Goal: Information Seeking & Learning: Learn about a topic

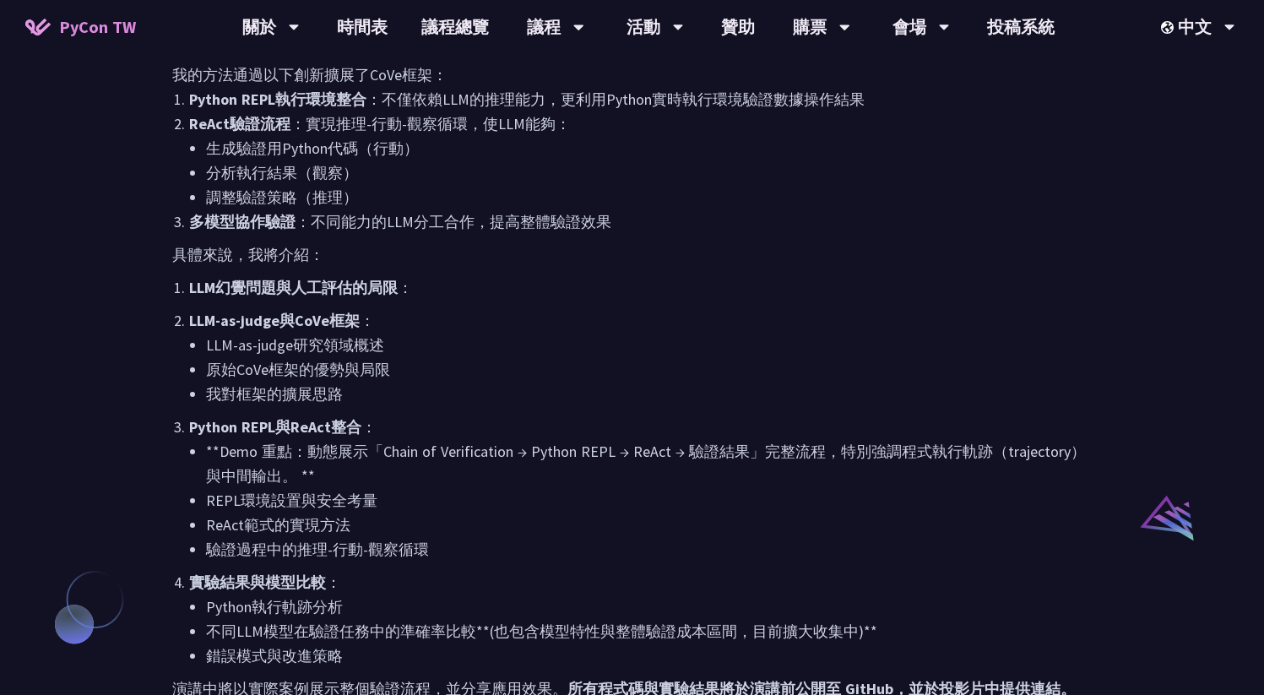
scroll to position [404, 0]
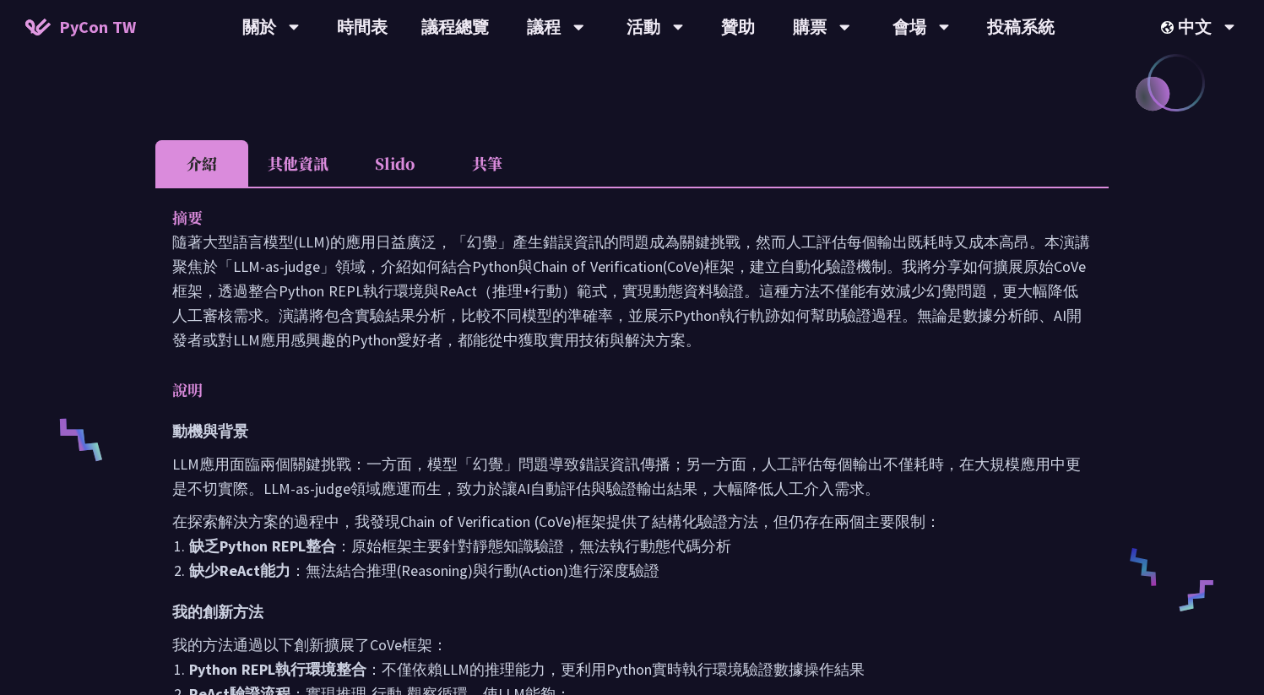
click at [500, 166] on li "共筆" at bounding box center [487, 163] width 93 height 46
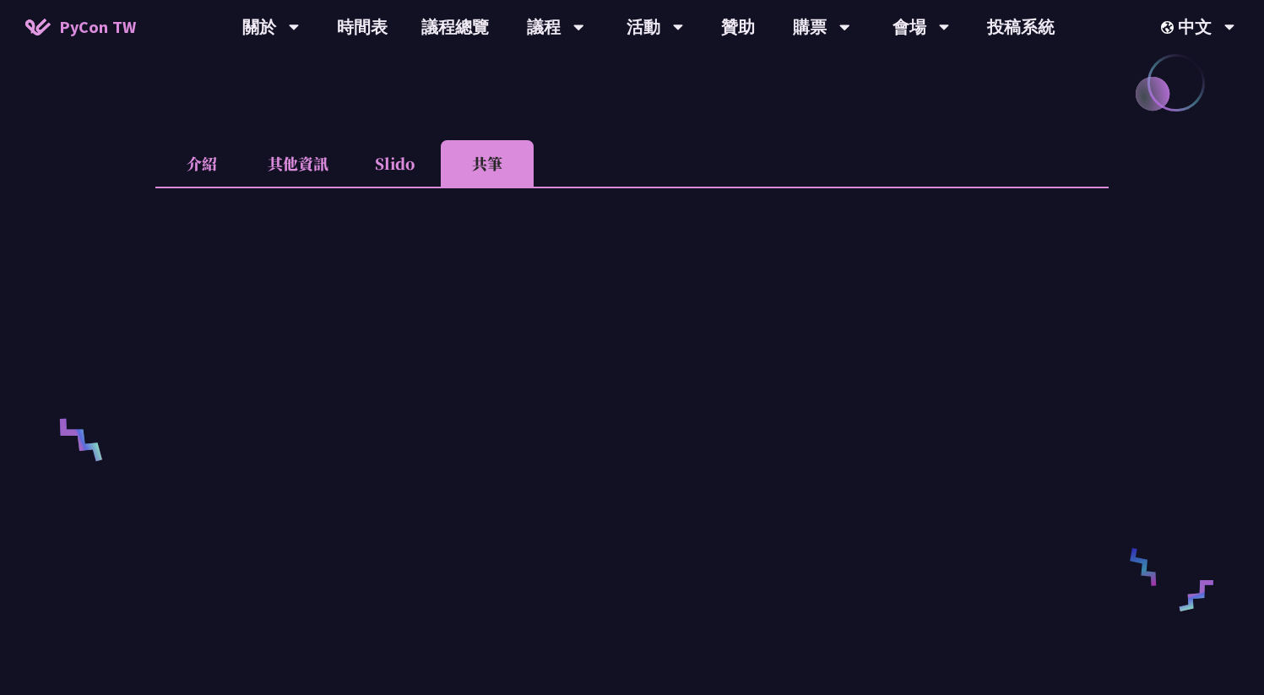
click at [375, 167] on li "Slido" at bounding box center [394, 163] width 93 height 46
click at [292, 165] on li "其他資訊" at bounding box center [298, 163] width 100 height 46
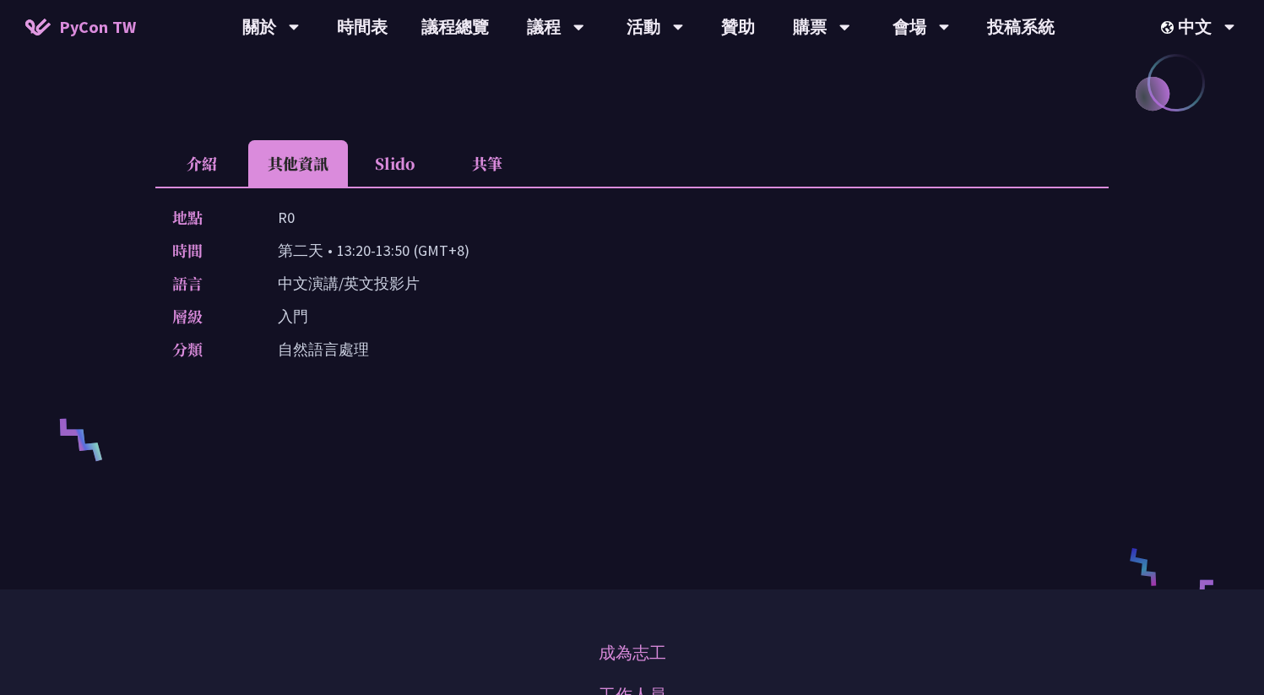
click at [210, 165] on li "介紹" at bounding box center [201, 163] width 93 height 46
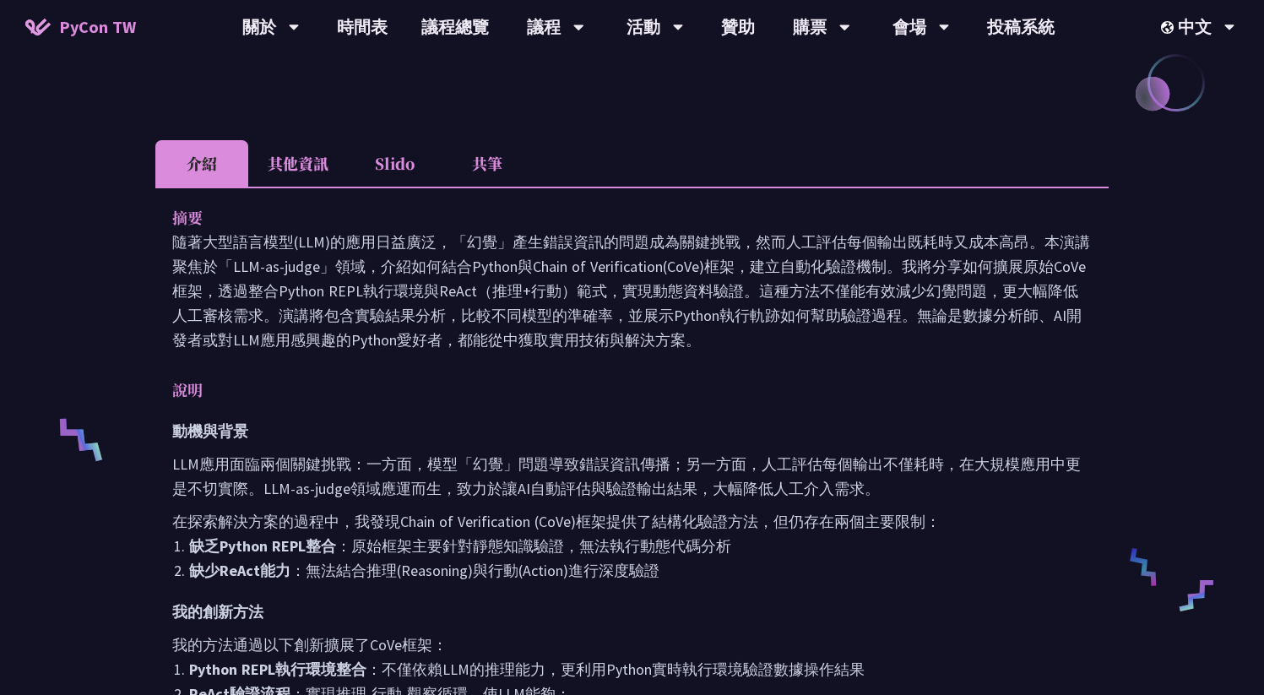
click at [583, 298] on p "隨著大型語言模型(LLM)的應用日益廣泛，「幻覺」產生錯誤資訊的問題成為關鍵挑戰，然而人工評估每個輸出既耗時又成本高昂。本演講聚焦於「LLM-as-judge…" at bounding box center [631, 291] width 919 height 122
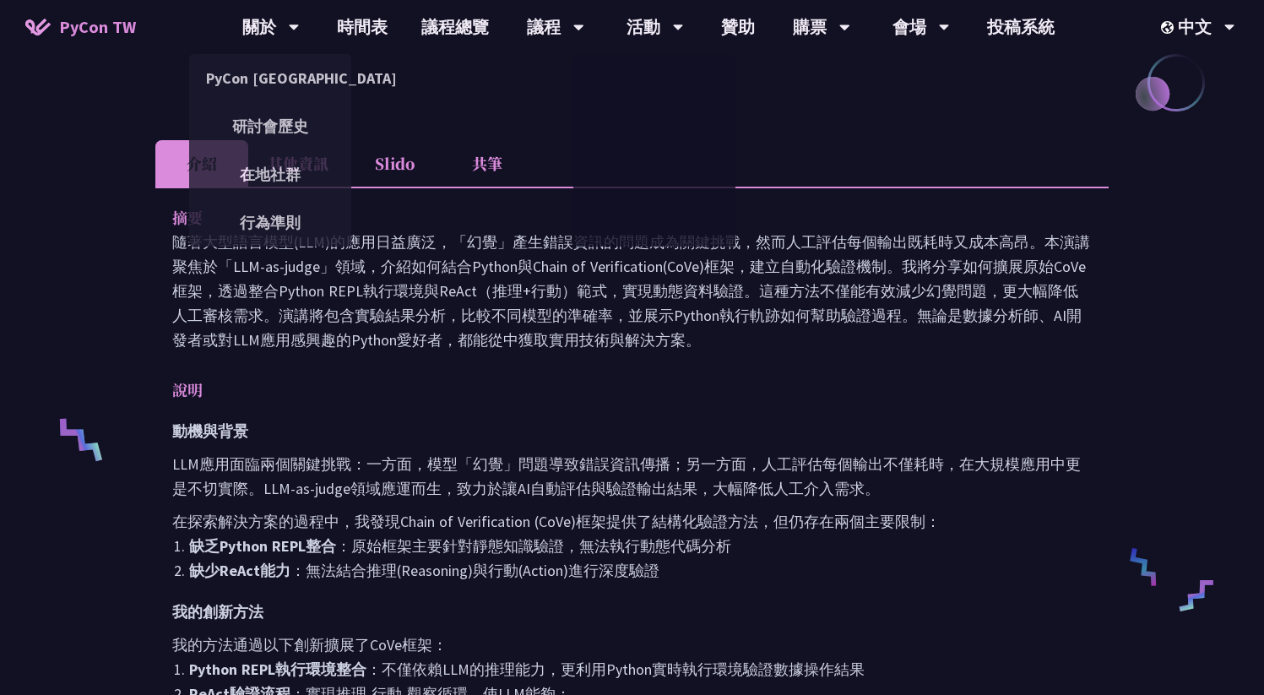
click at [86, 34] on span "PyCon TW" at bounding box center [97, 26] width 77 height 25
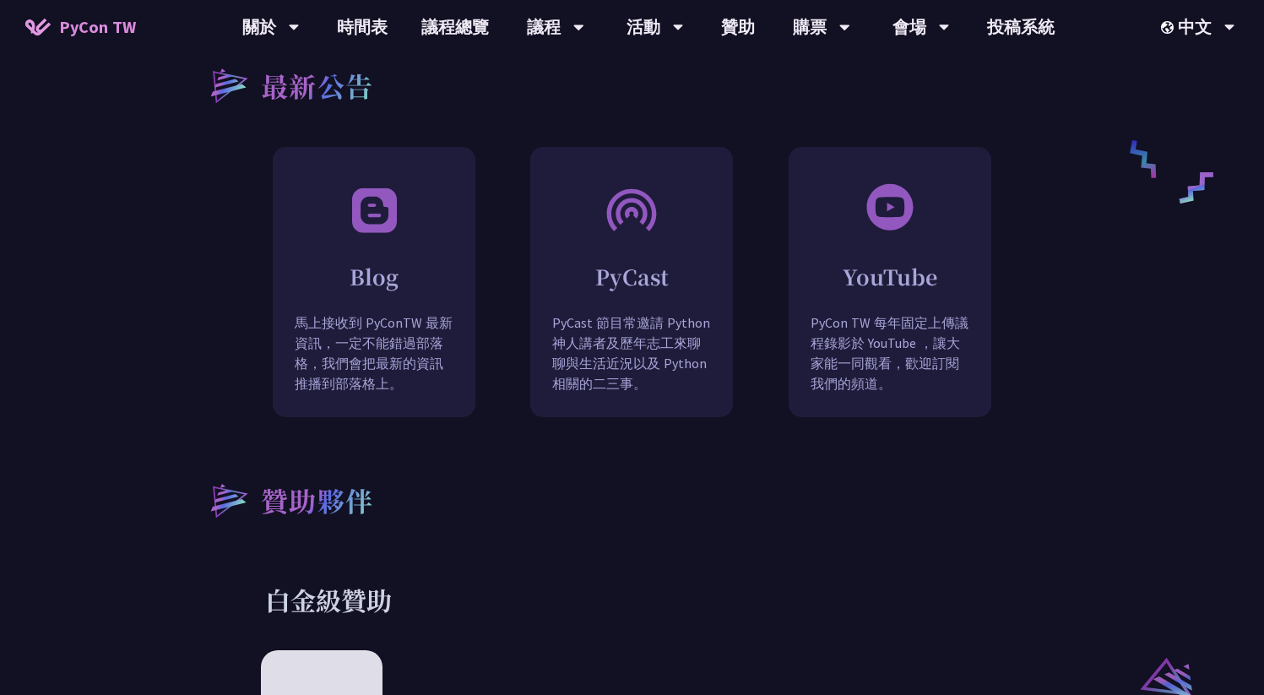
scroll to position [1445, 0]
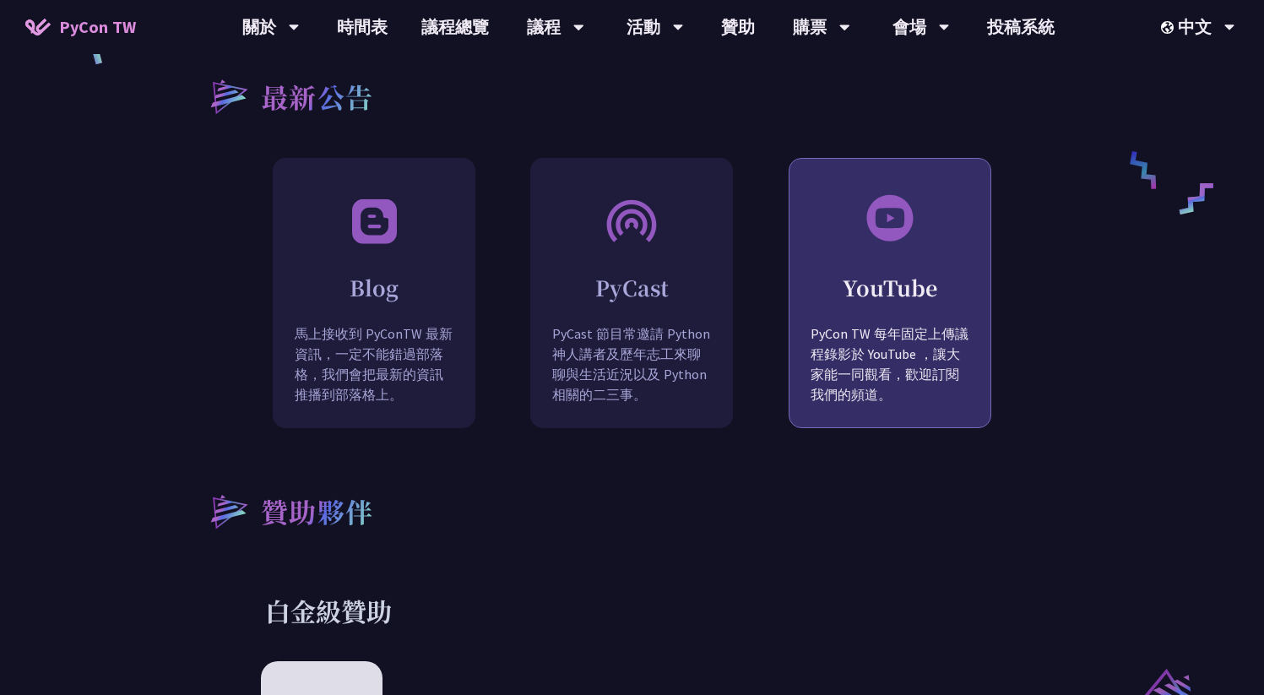
click at [873, 323] on p "PyCon TW 每年固定上傳議程錄影於 YouTube ，讓大家能一同觀看，歡迎訂閱我們的頻道。" at bounding box center [889, 376] width 201 height 106
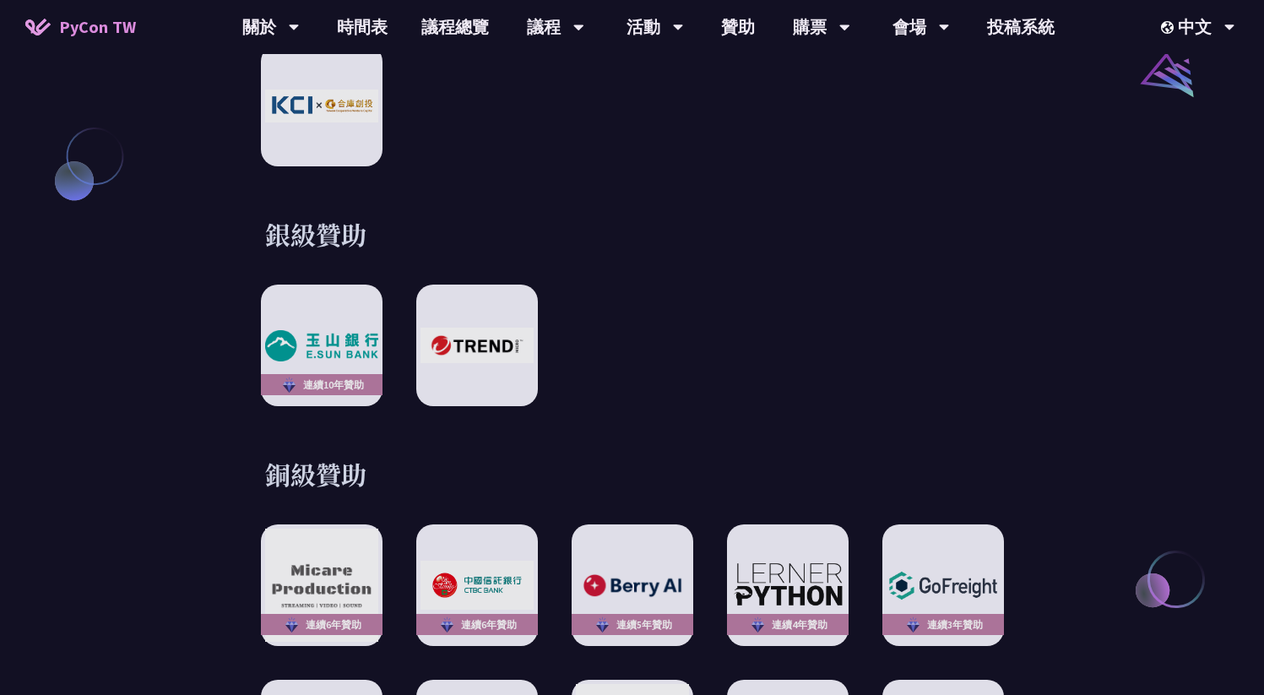
scroll to position [2061, 0]
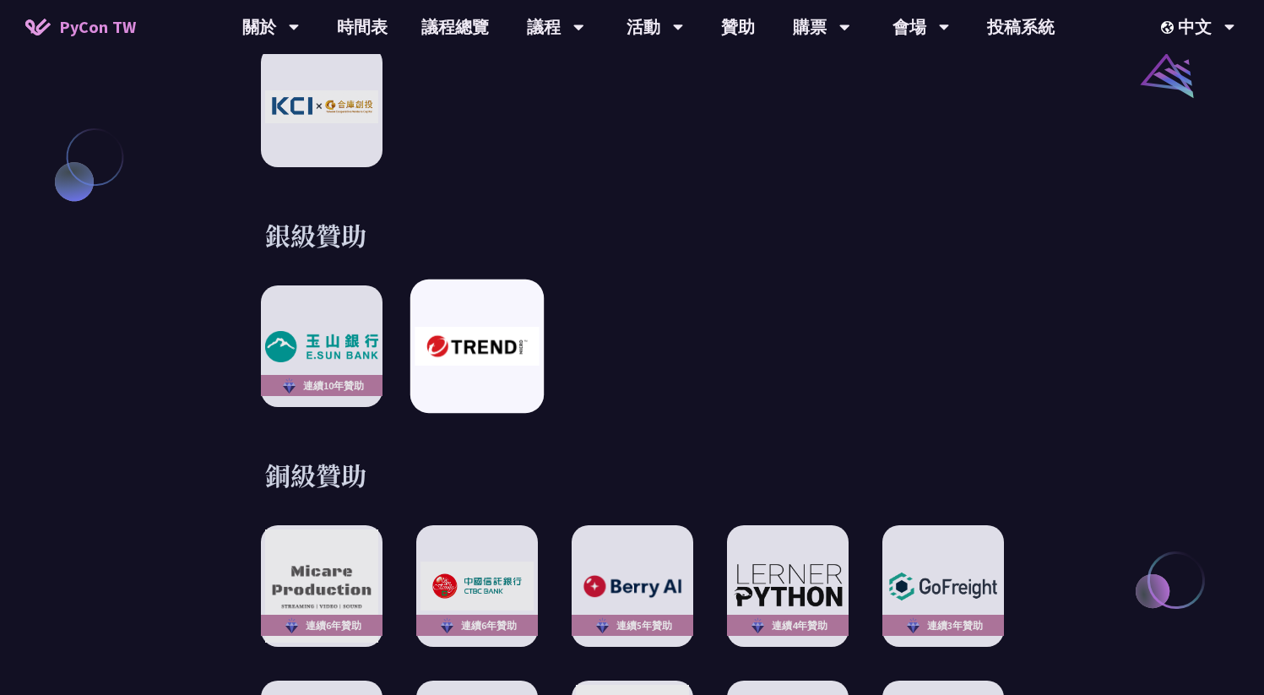
click at [513, 327] on img at bounding box center [476, 346] width 124 height 39
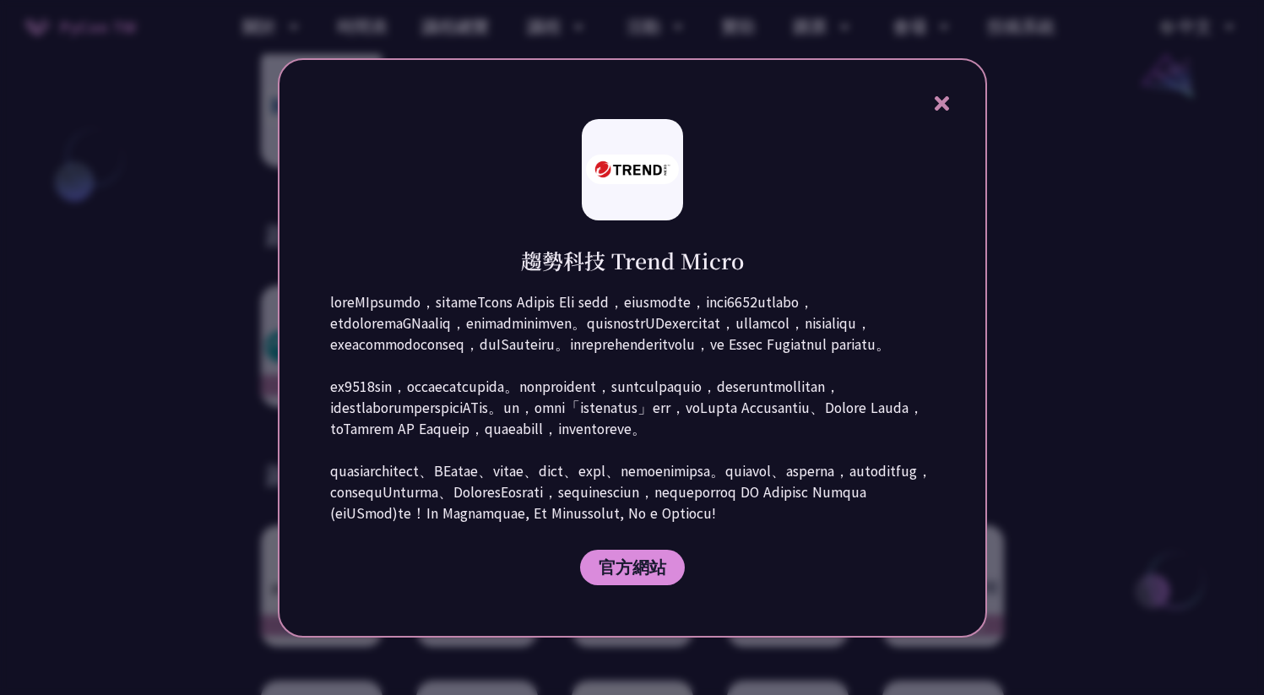
scroll to position [2476, 0]
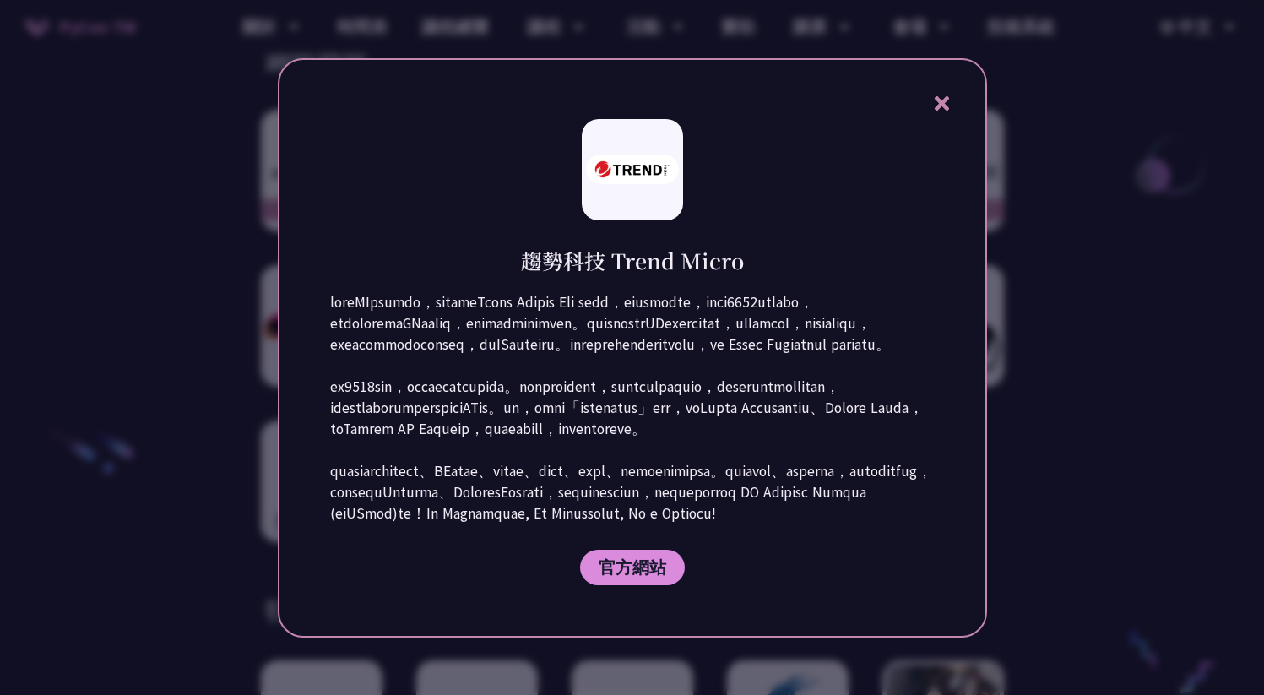
click at [1048, 231] on div at bounding box center [632, 347] width 1264 height 695
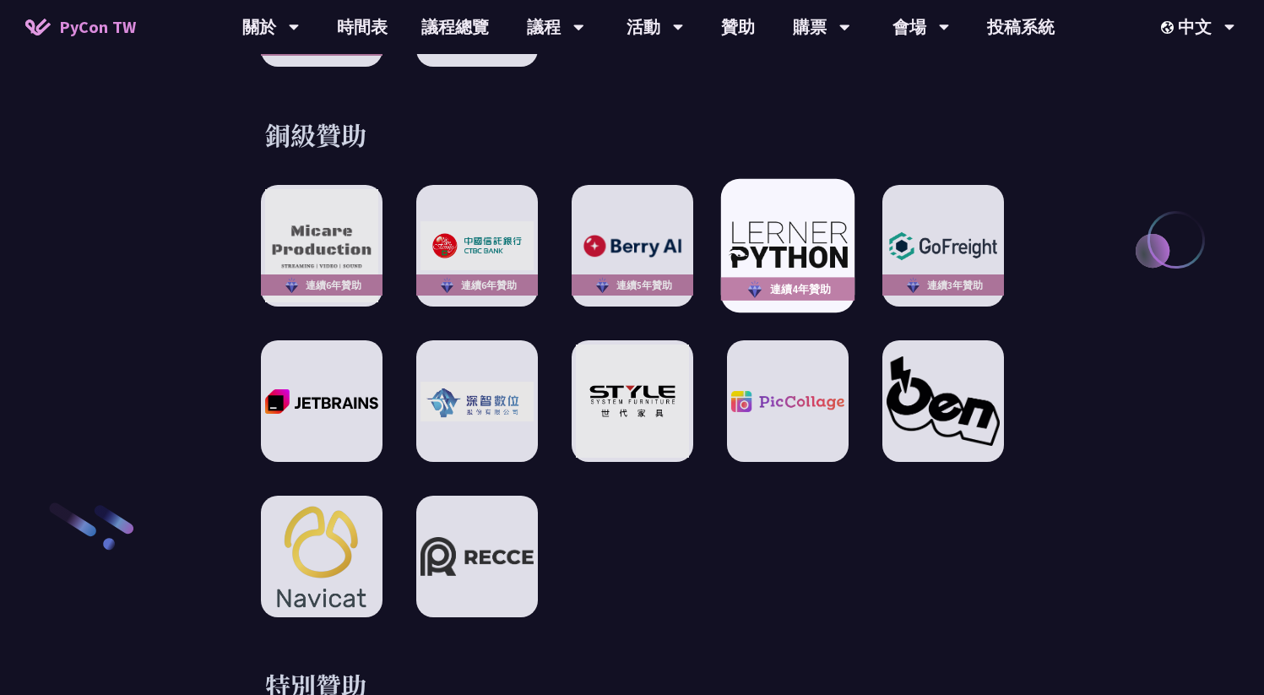
scroll to position [2403, 0]
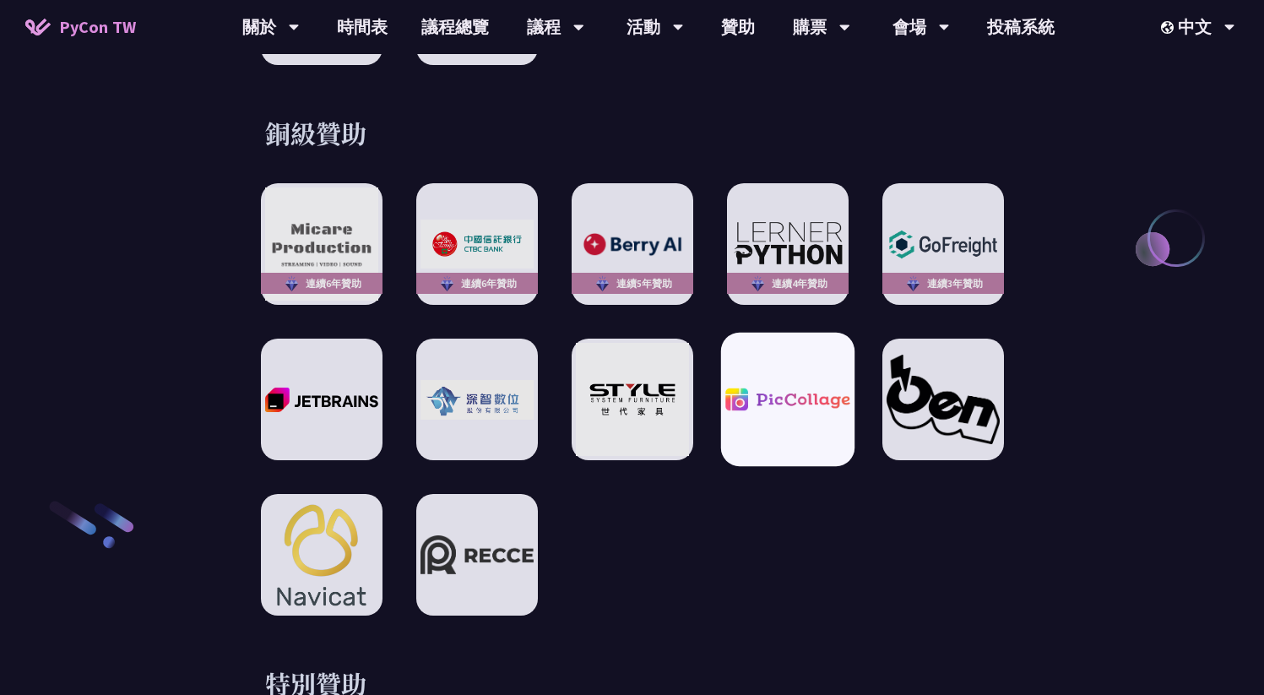
click at [756, 364] on div at bounding box center [786, 399] width 133 height 133
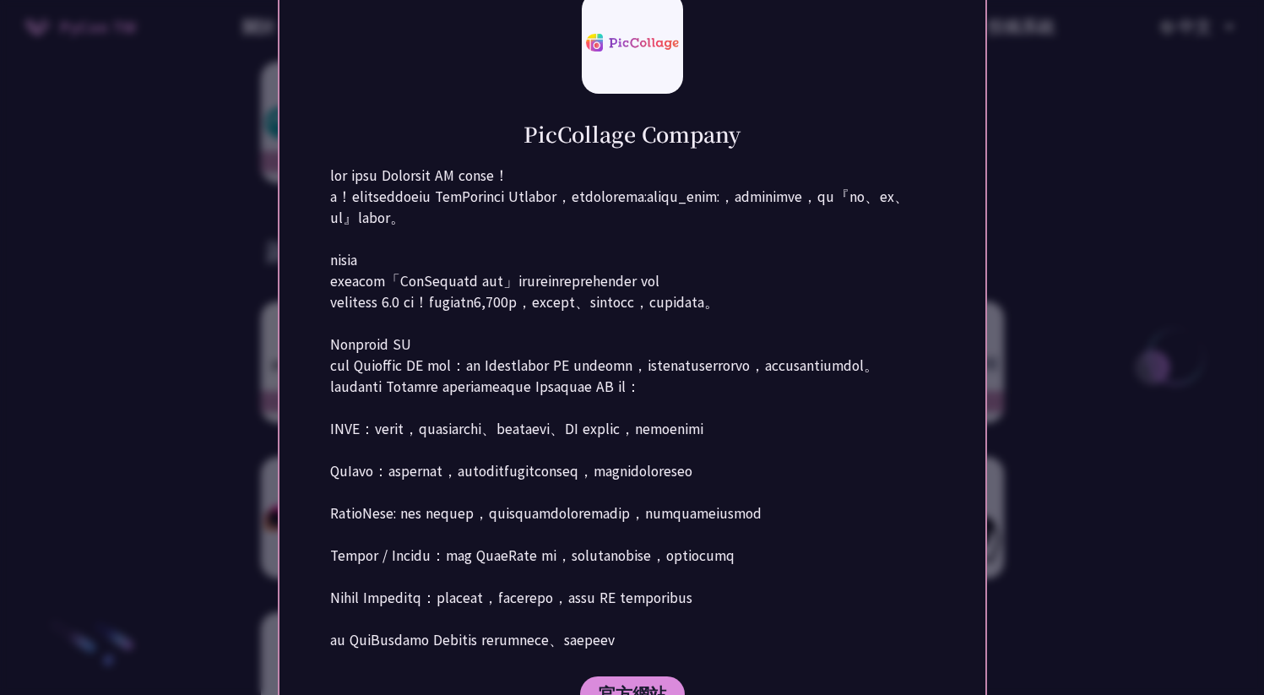
scroll to position [2347, 0]
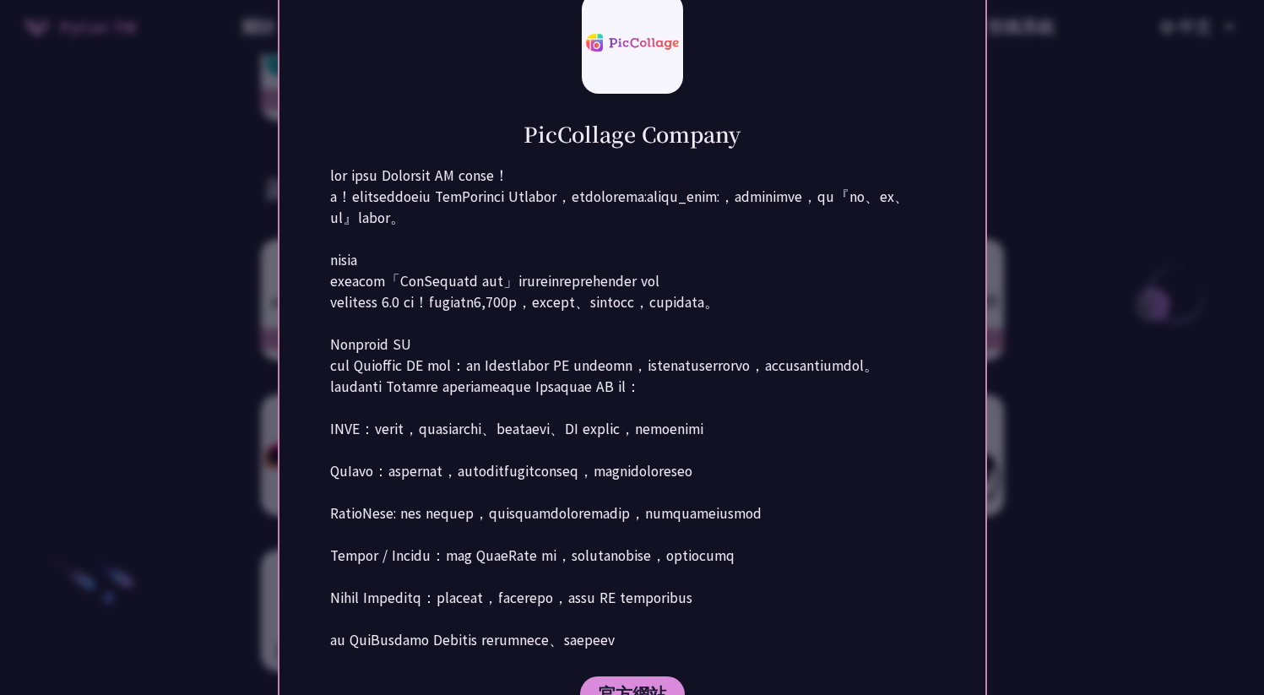
click at [893, 417] on p at bounding box center [632, 407] width 604 height 485
click at [1032, 370] on div at bounding box center [632, 347] width 1264 height 695
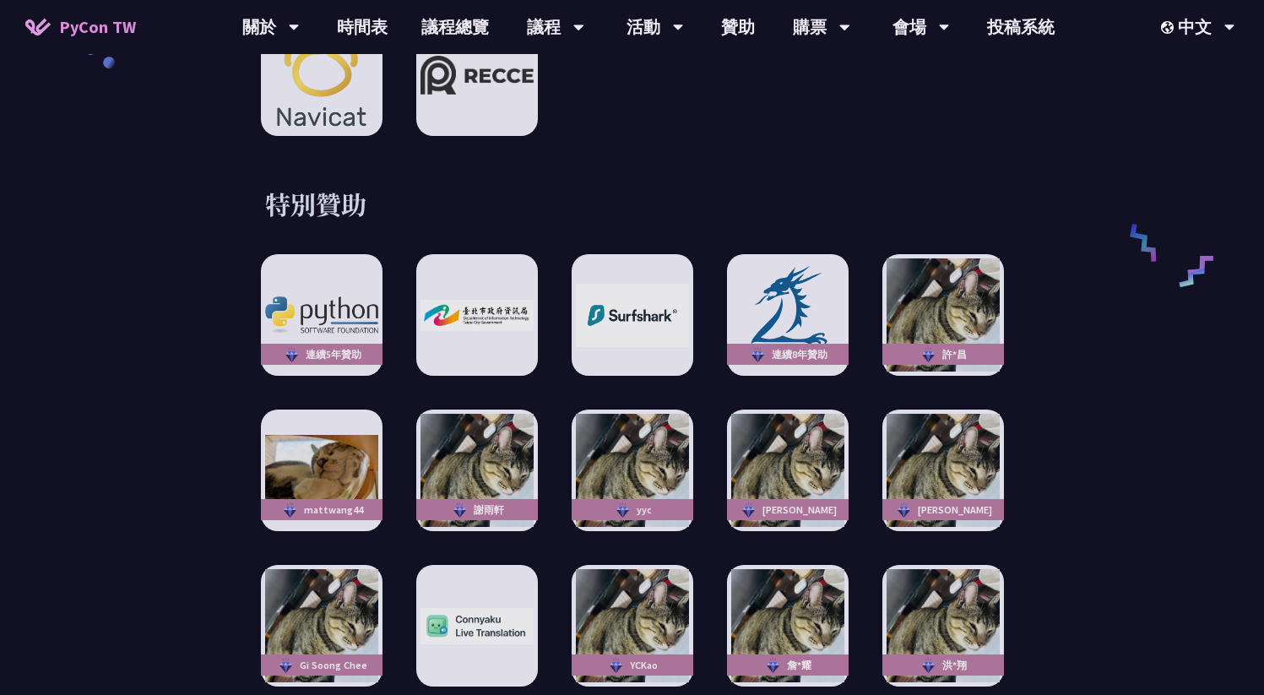
scroll to position [2883, 0]
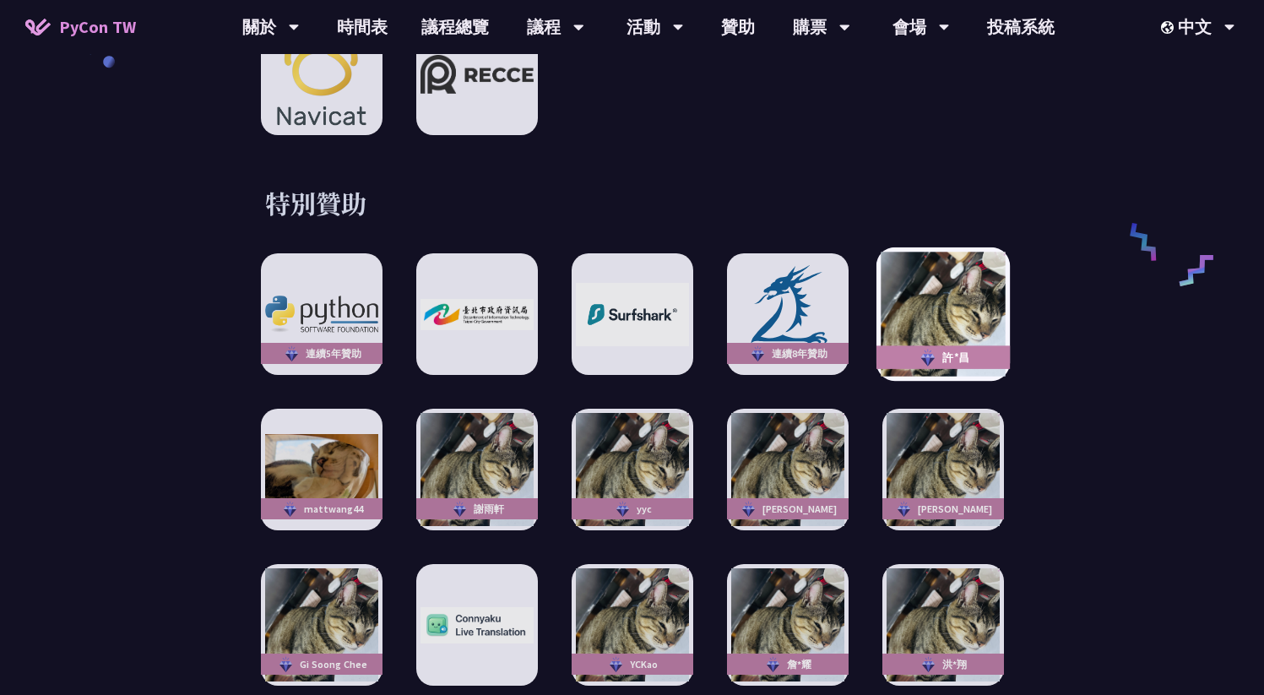
click at [957, 267] on img at bounding box center [942, 314] width 124 height 124
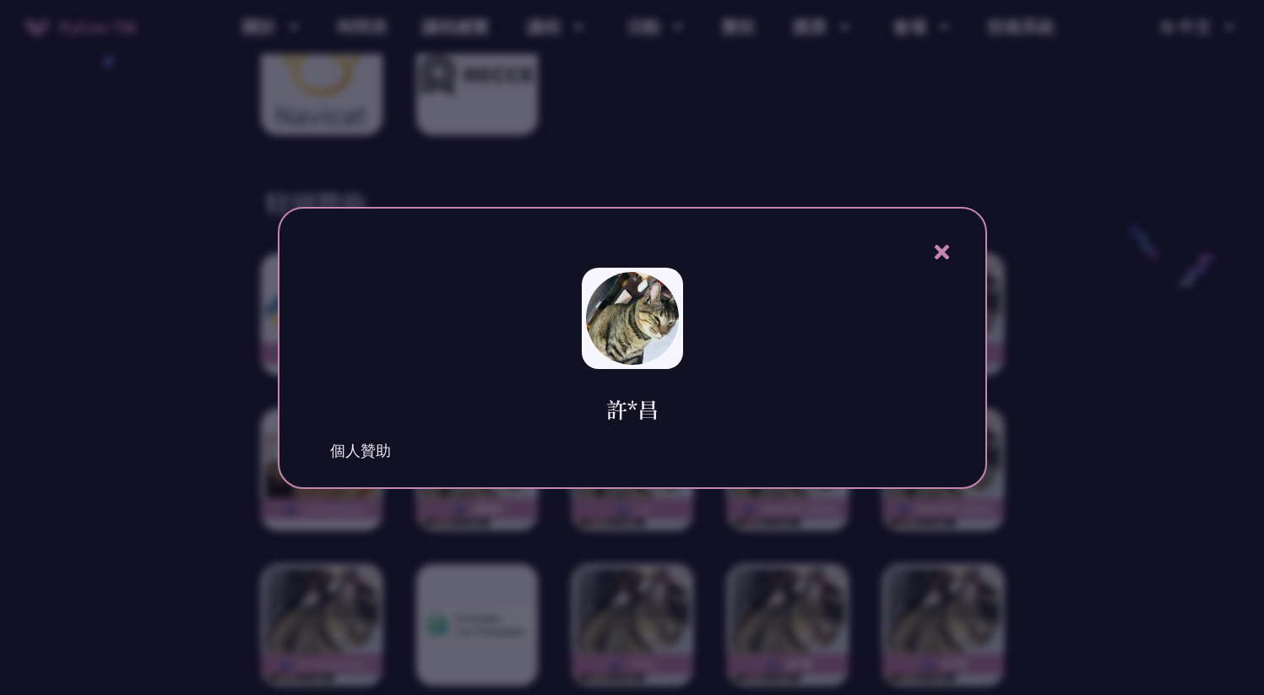
click at [1052, 200] on div at bounding box center [632, 347] width 1264 height 695
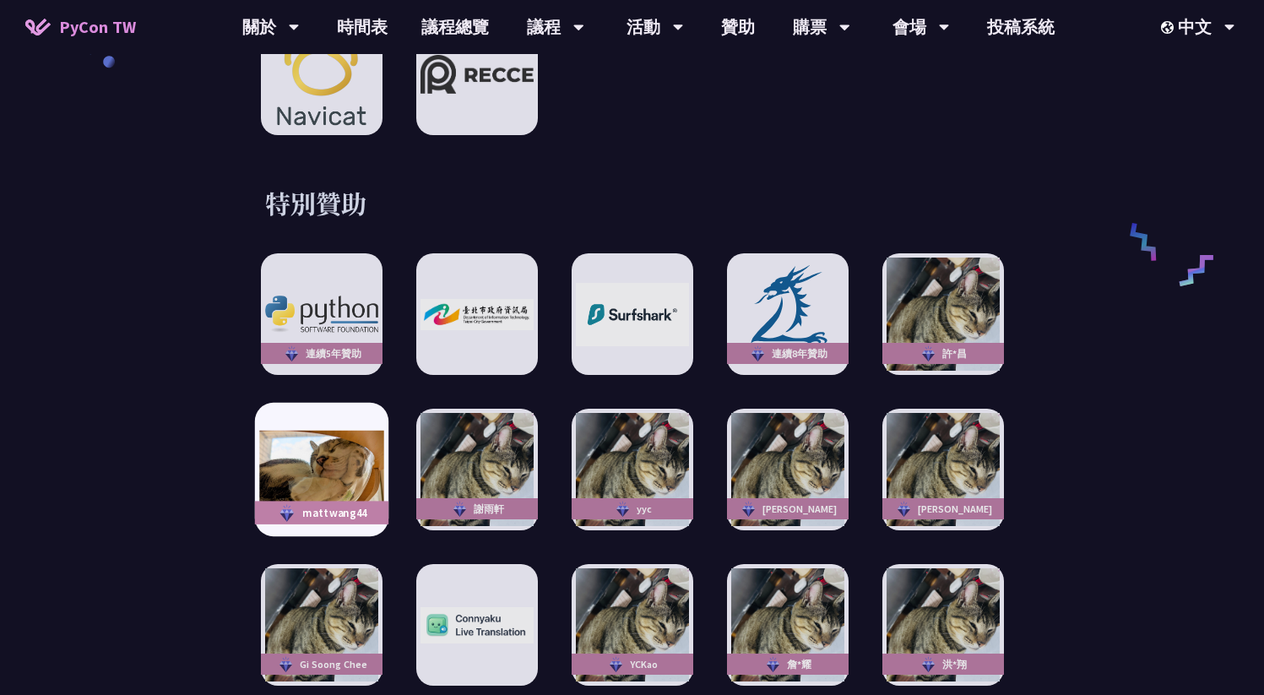
click at [323, 442] on img at bounding box center [321, 470] width 124 height 79
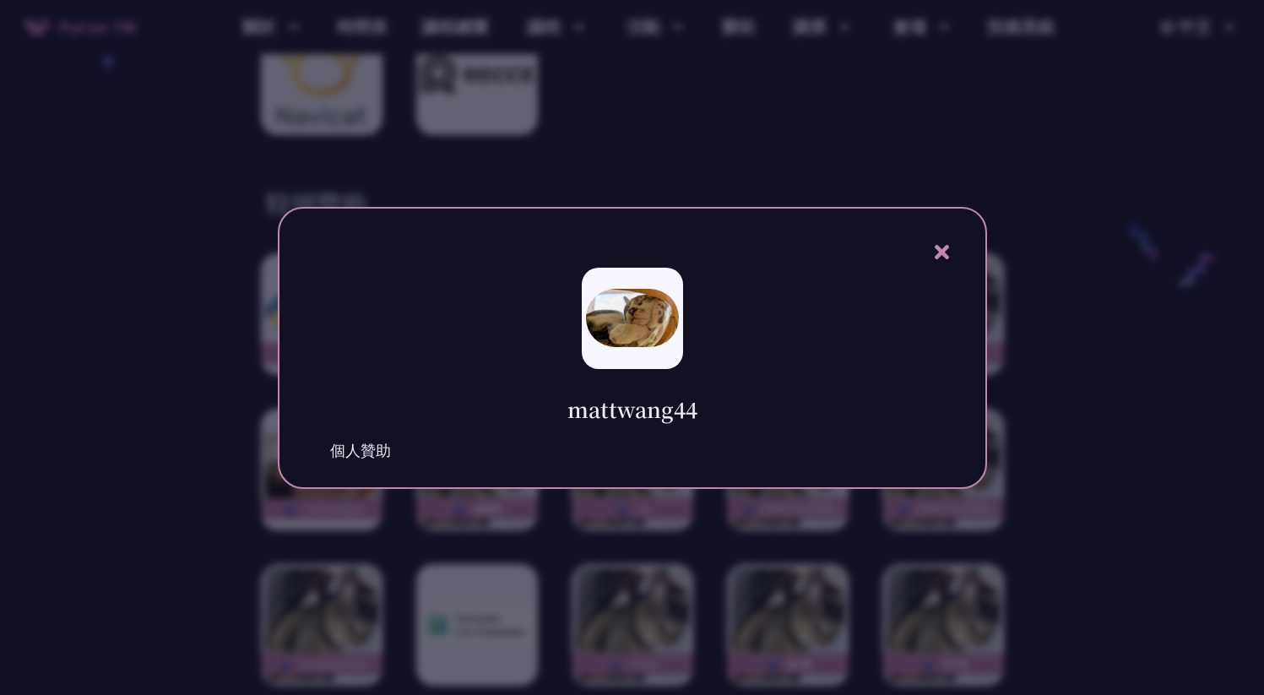
click at [1031, 227] on div at bounding box center [632, 347] width 1264 height 695
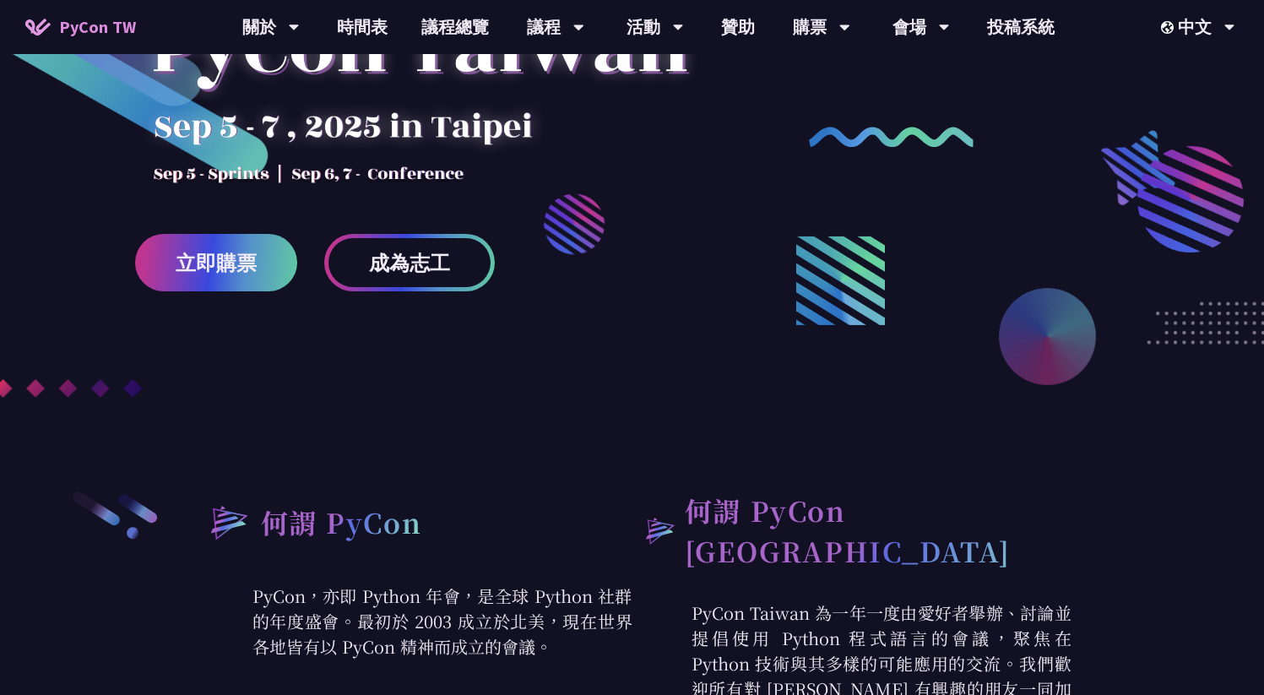
scroll to position [0, 0]
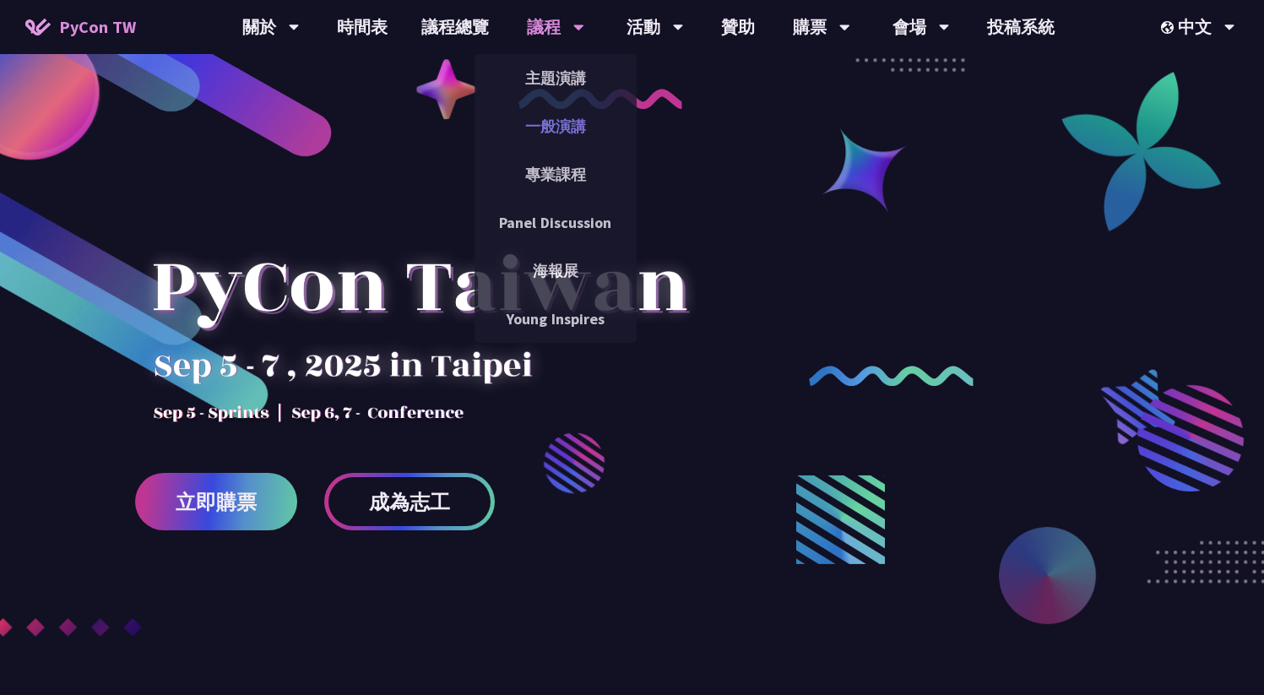
click at [544, 121] on link "一般演講" at bounding box center [555, 126] width 162 height 40
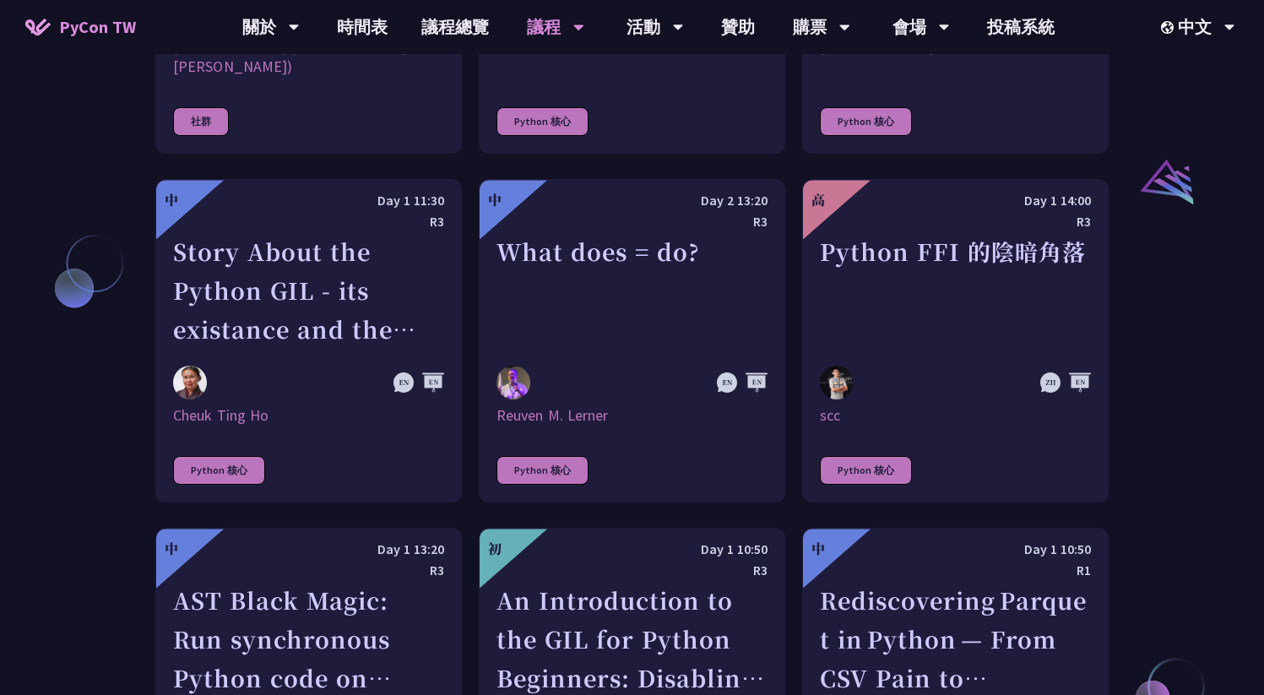
scroll to position [1665, 0]
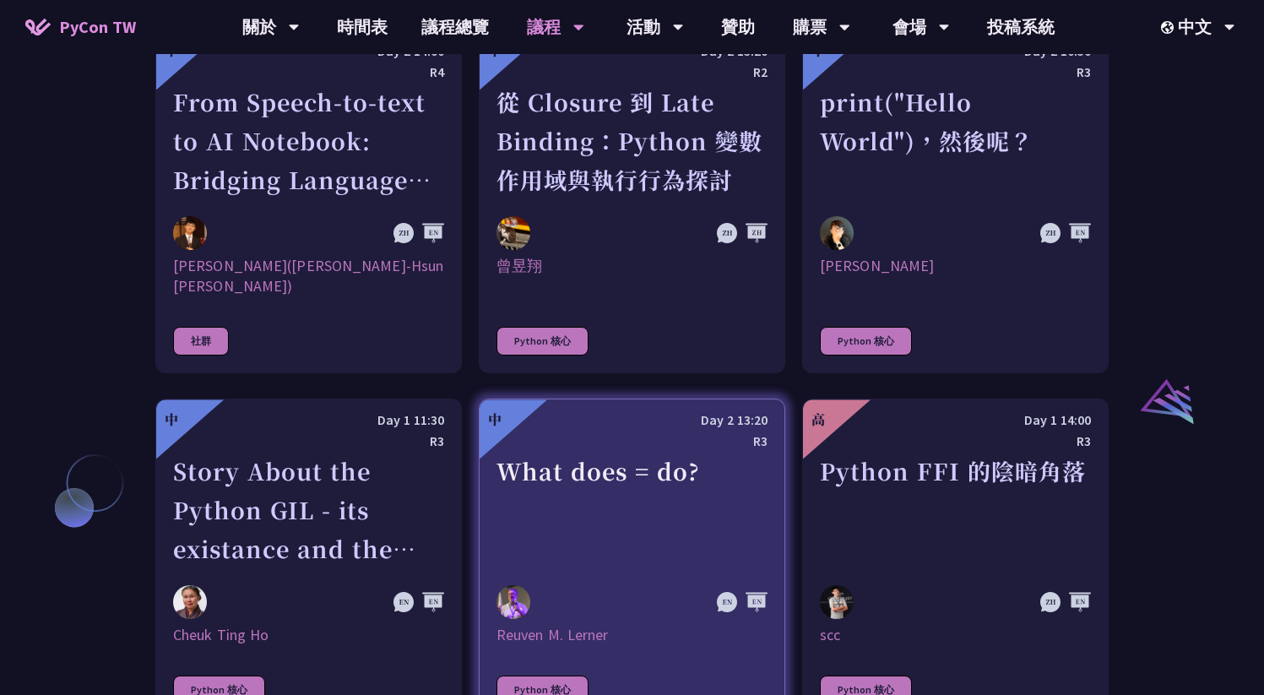
click at [586, 452] on div "What does = do?" at bounding box center [631, 510] width 271 height 116
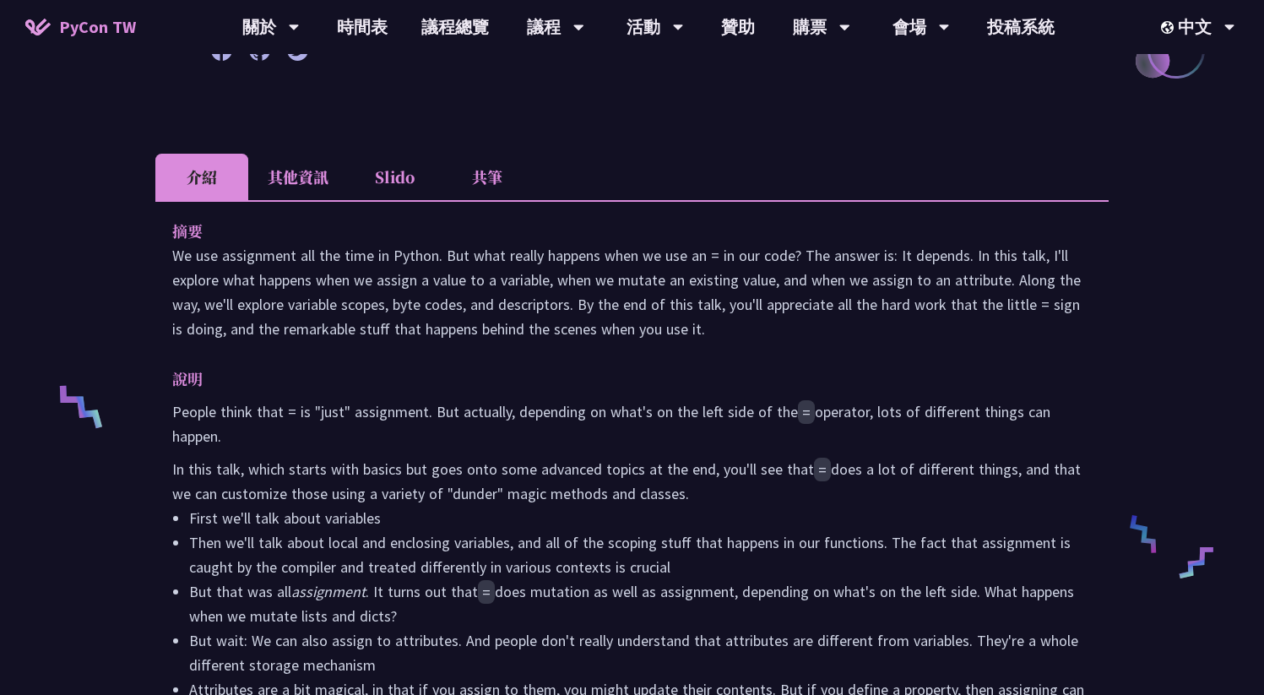
scroll to position [256, 0]
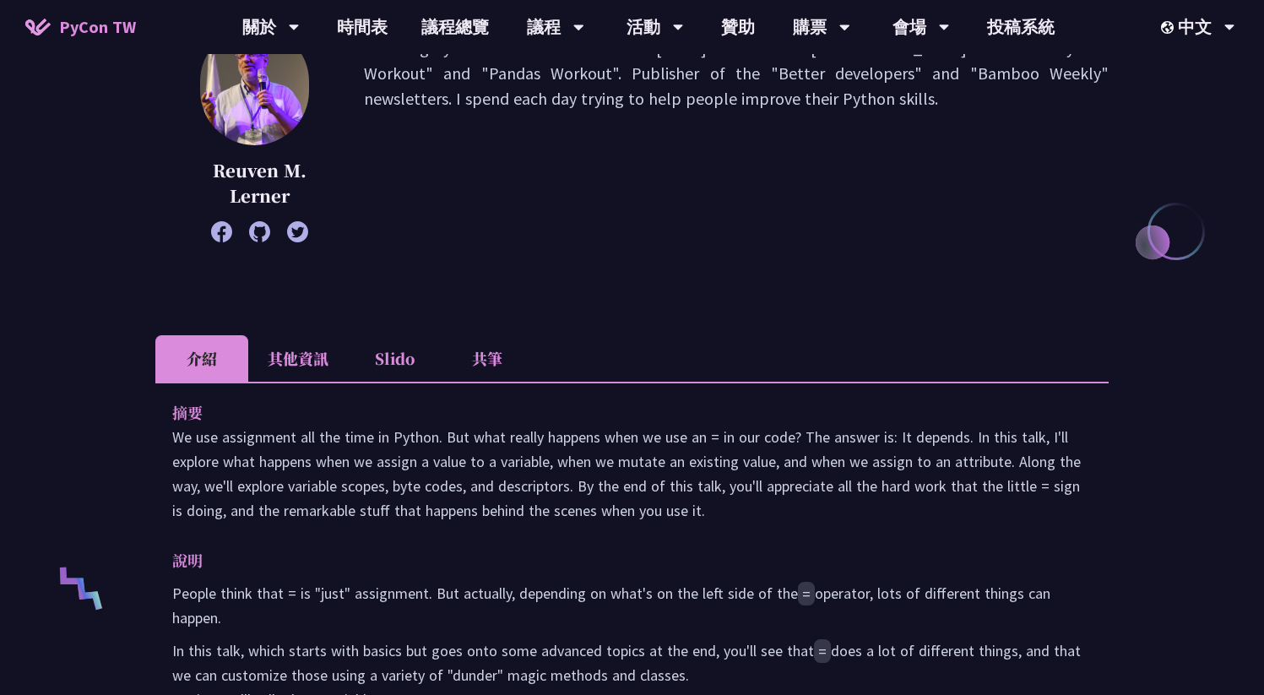
click at [290, 357] on li "其他資訊" at bounding box center [298, 358] width 100 height 46
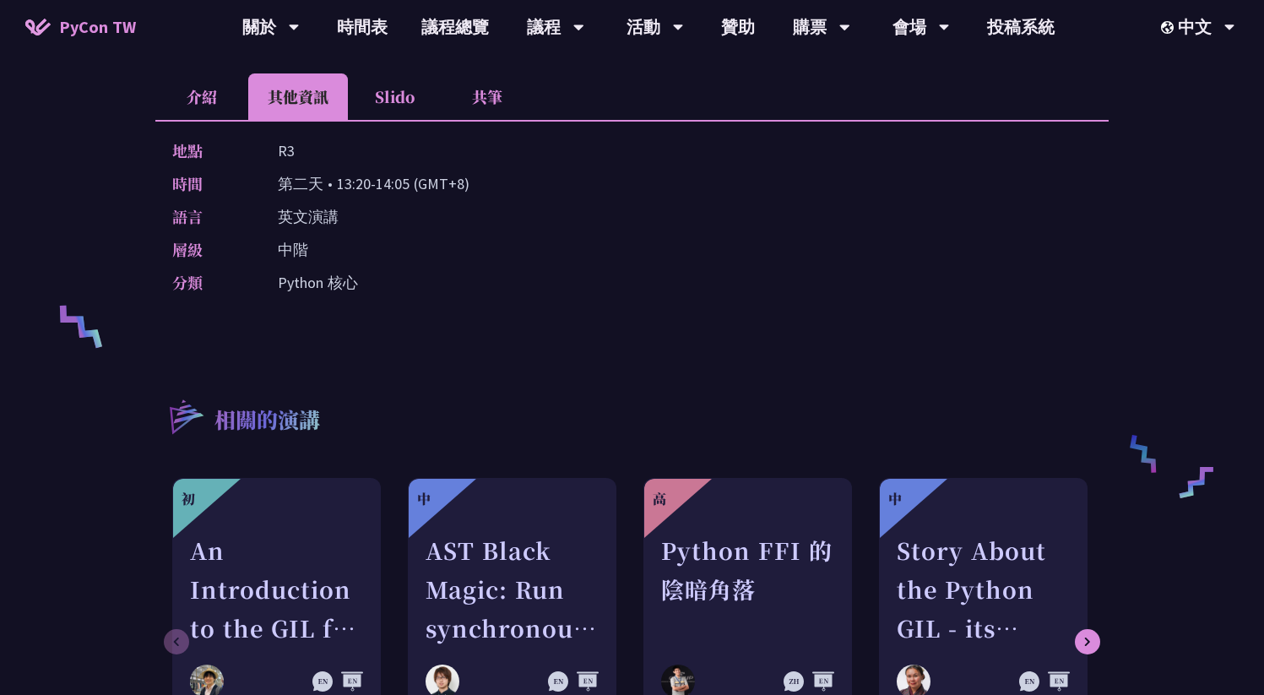
scroll to position [0, 0]
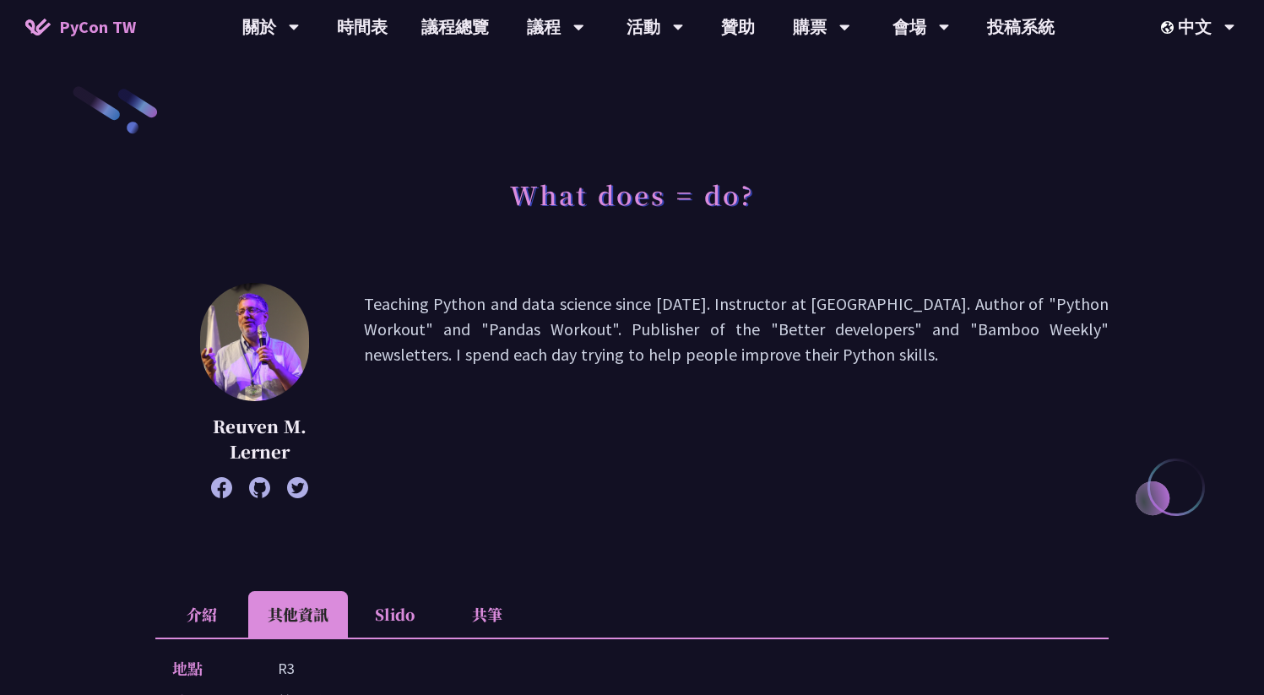
click at [397, 599] on li "Slido" at bounding box center [394, 614] width 93 height 46
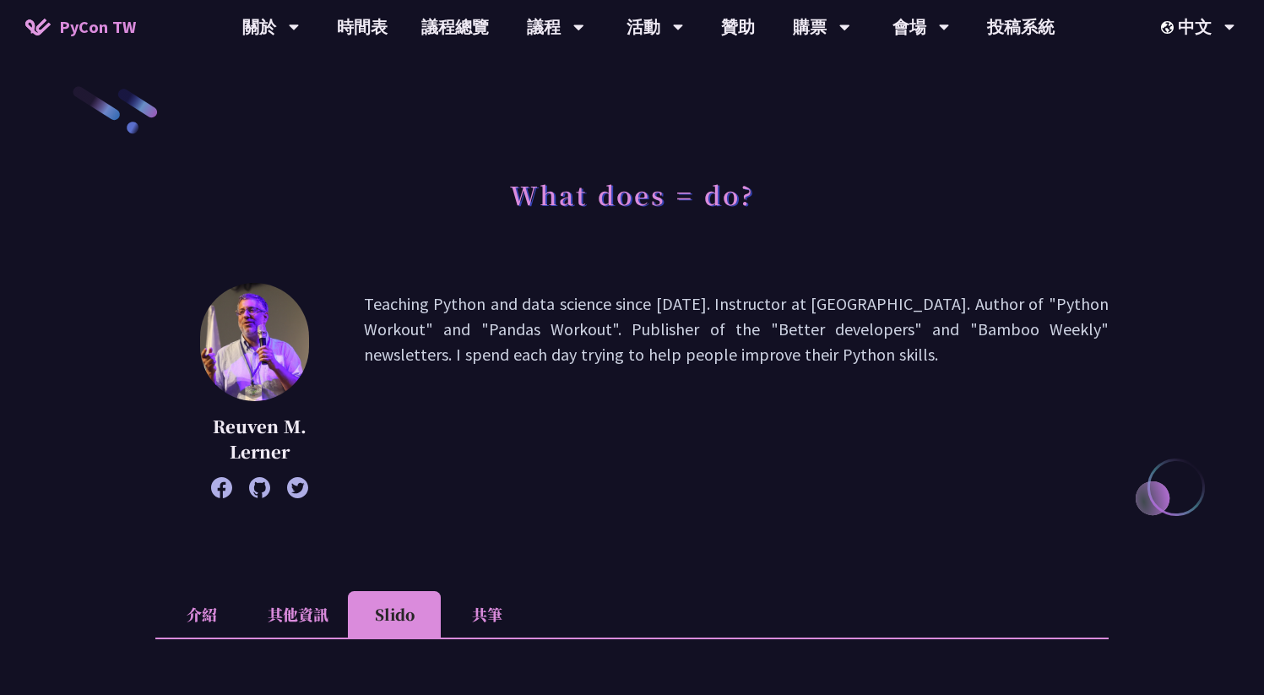
scroll to position [368, 0]
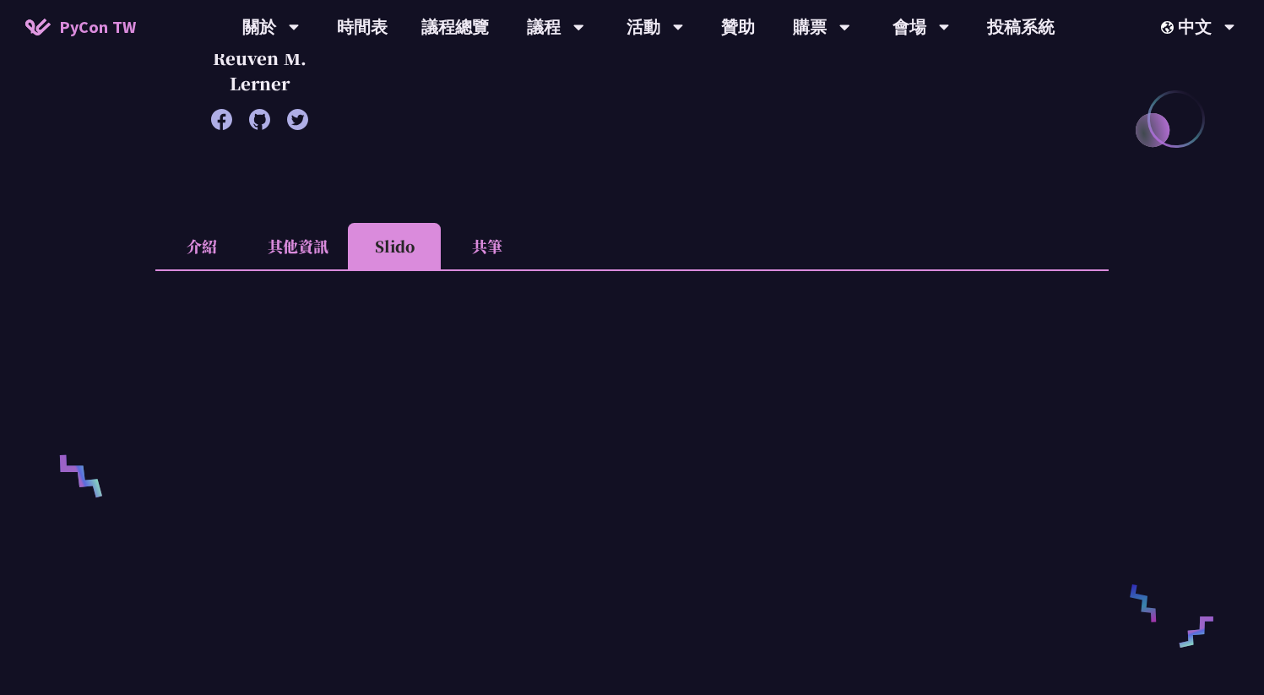
click at [474, 251] on li "共筆" at bounding box center [487, 246] width 93 height 46
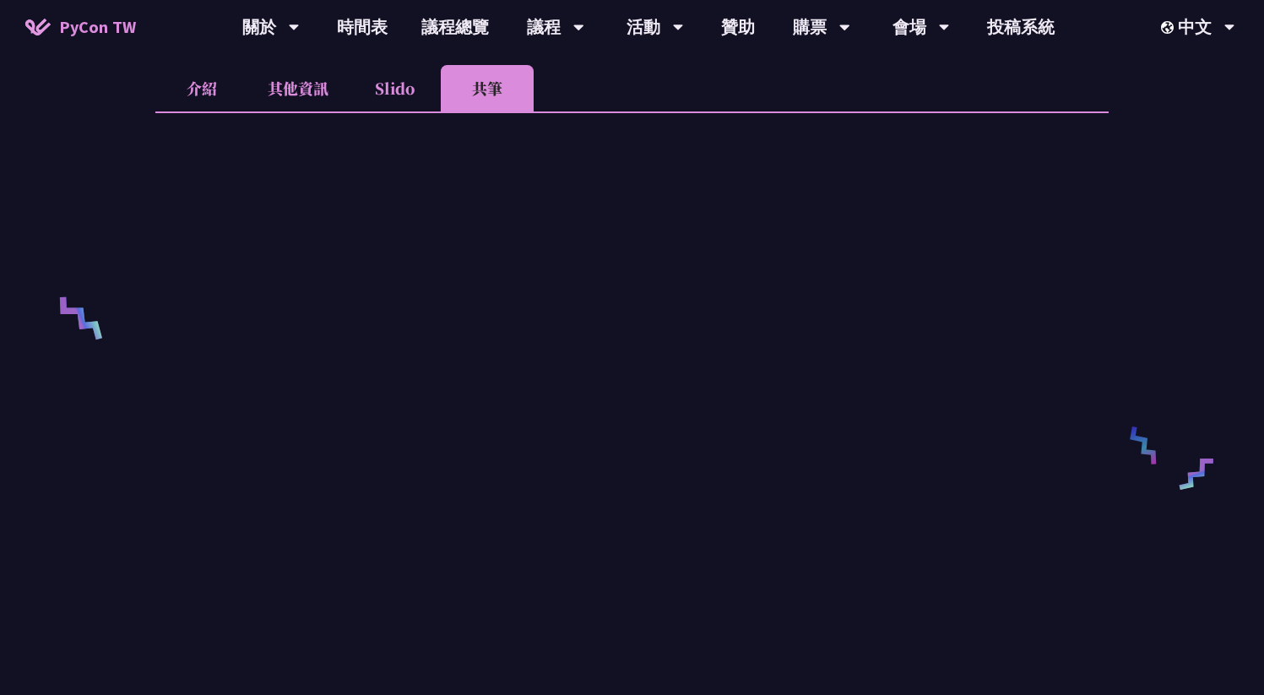
scroll to position [701, 0]
